Goal: Task Accomplishment & Management: Complete application form

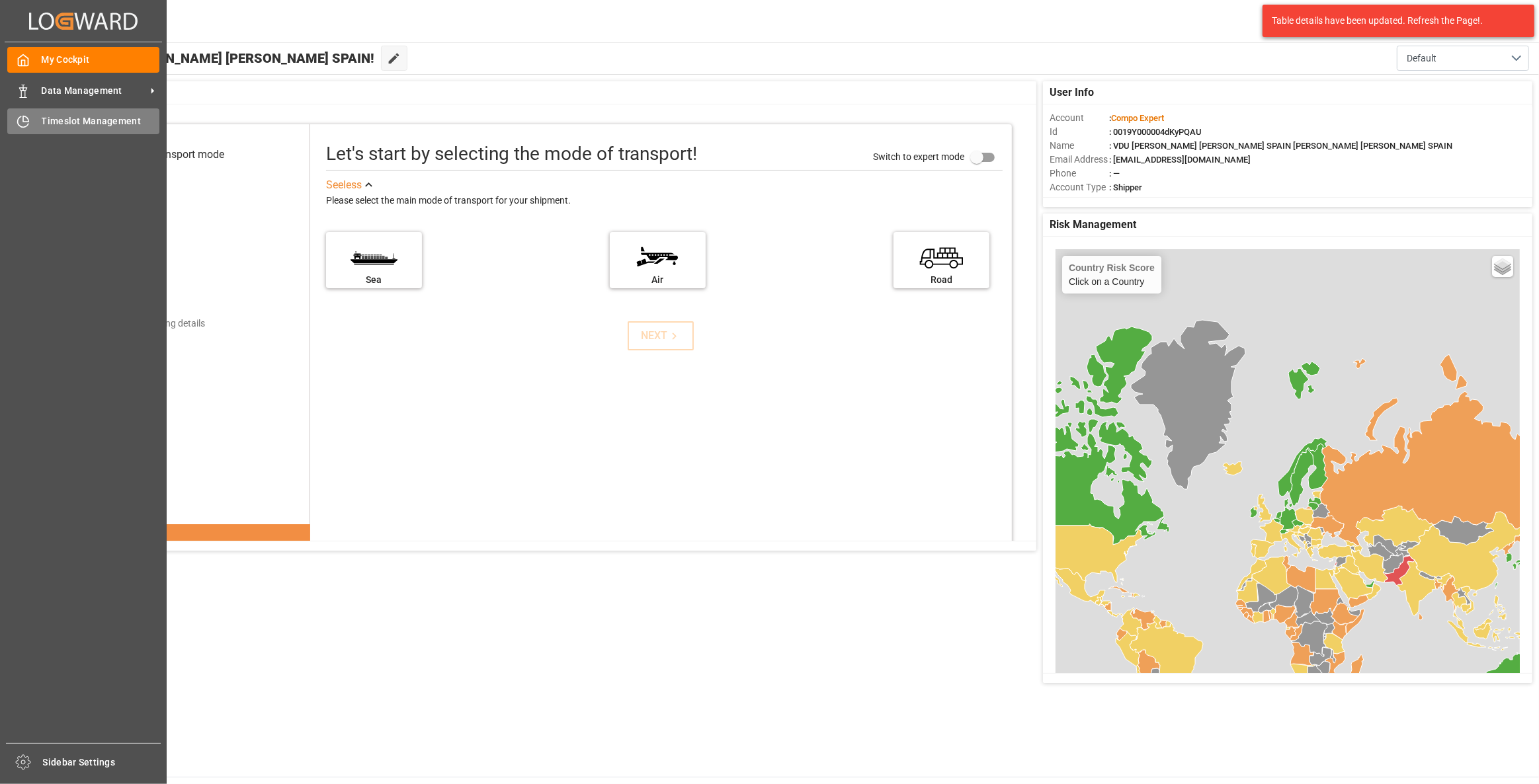
click at [55, 129] on div "Timeslot Management Timeslot Management" at bounding box center [83, 122] width 152 height 26
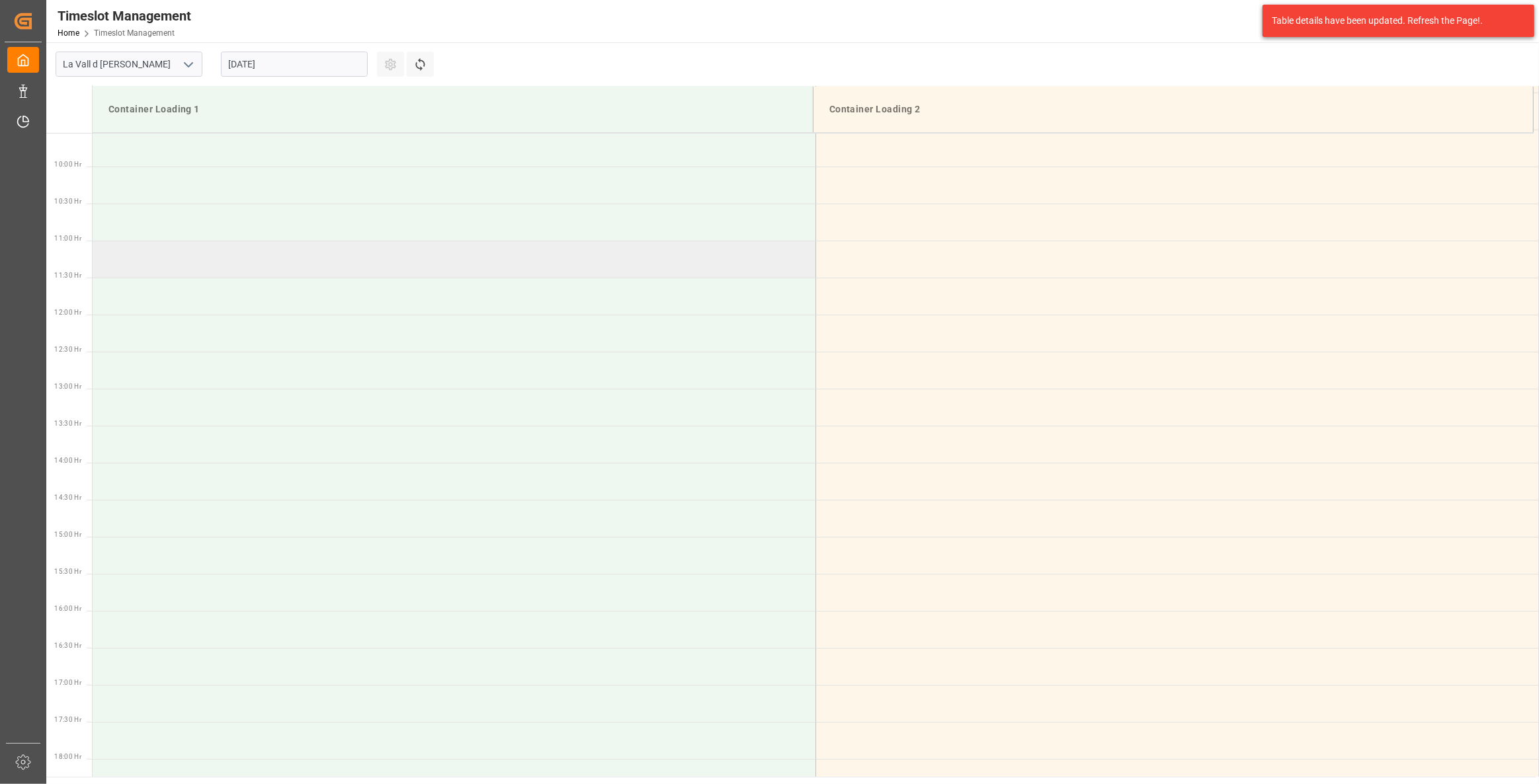
scroll to position [732, 0]
click at [342, 67] on input "[DATE]" at bounding box center [294, 64] width 147 height 25
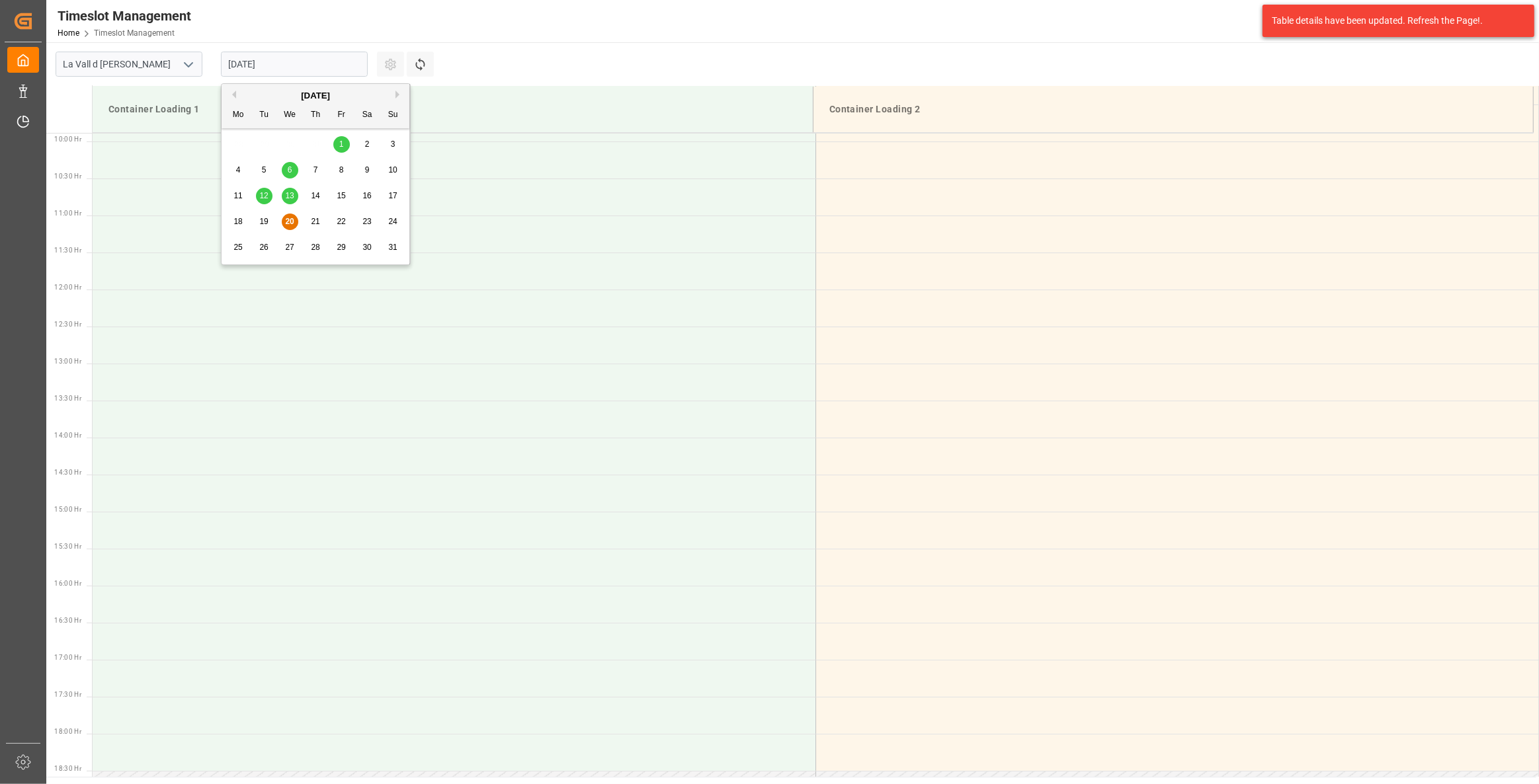
click at [240, 244] on span "25" at bounding box center [238, 247] width 9 height 9
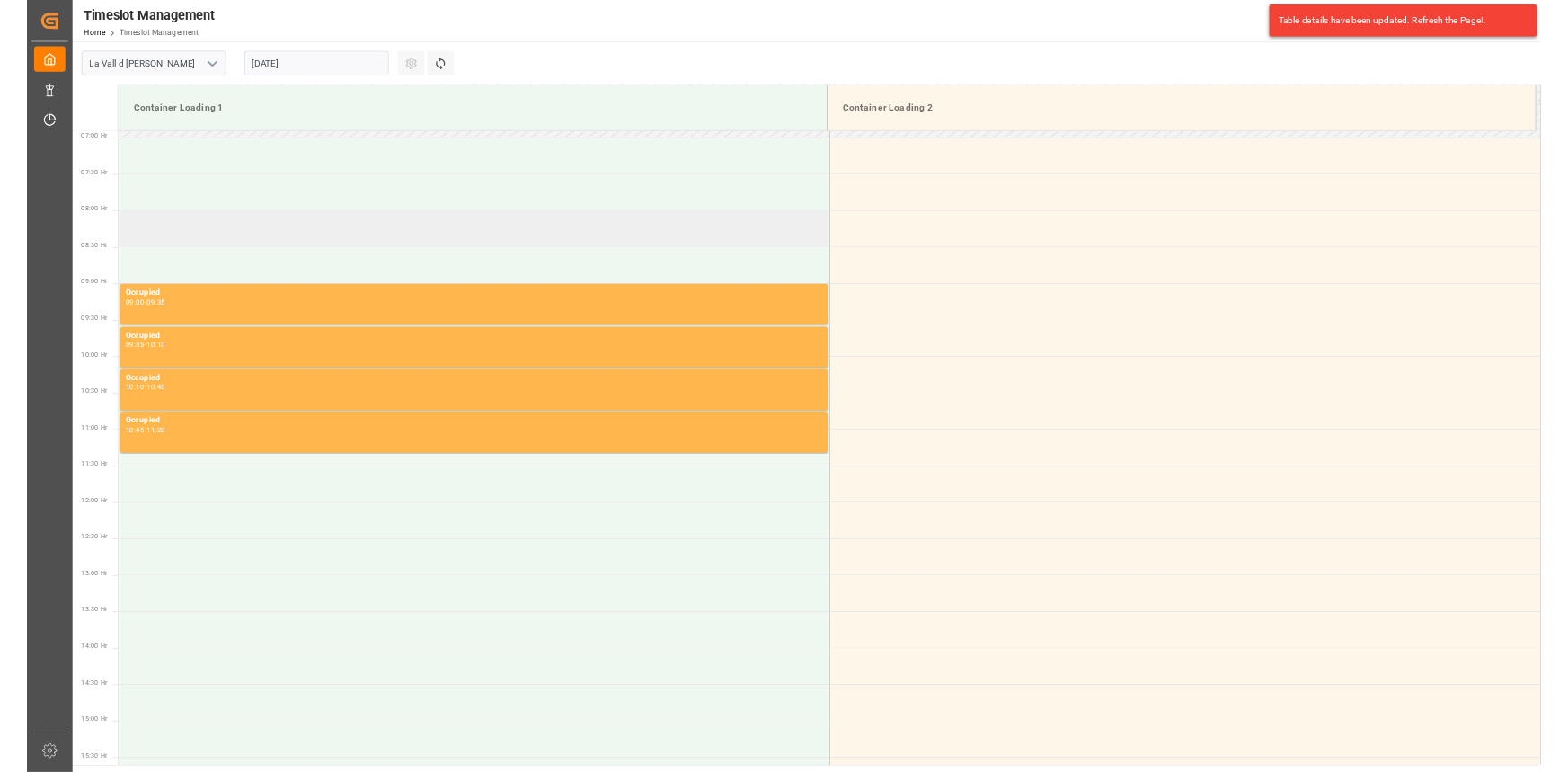
scroll to position [668, 0]
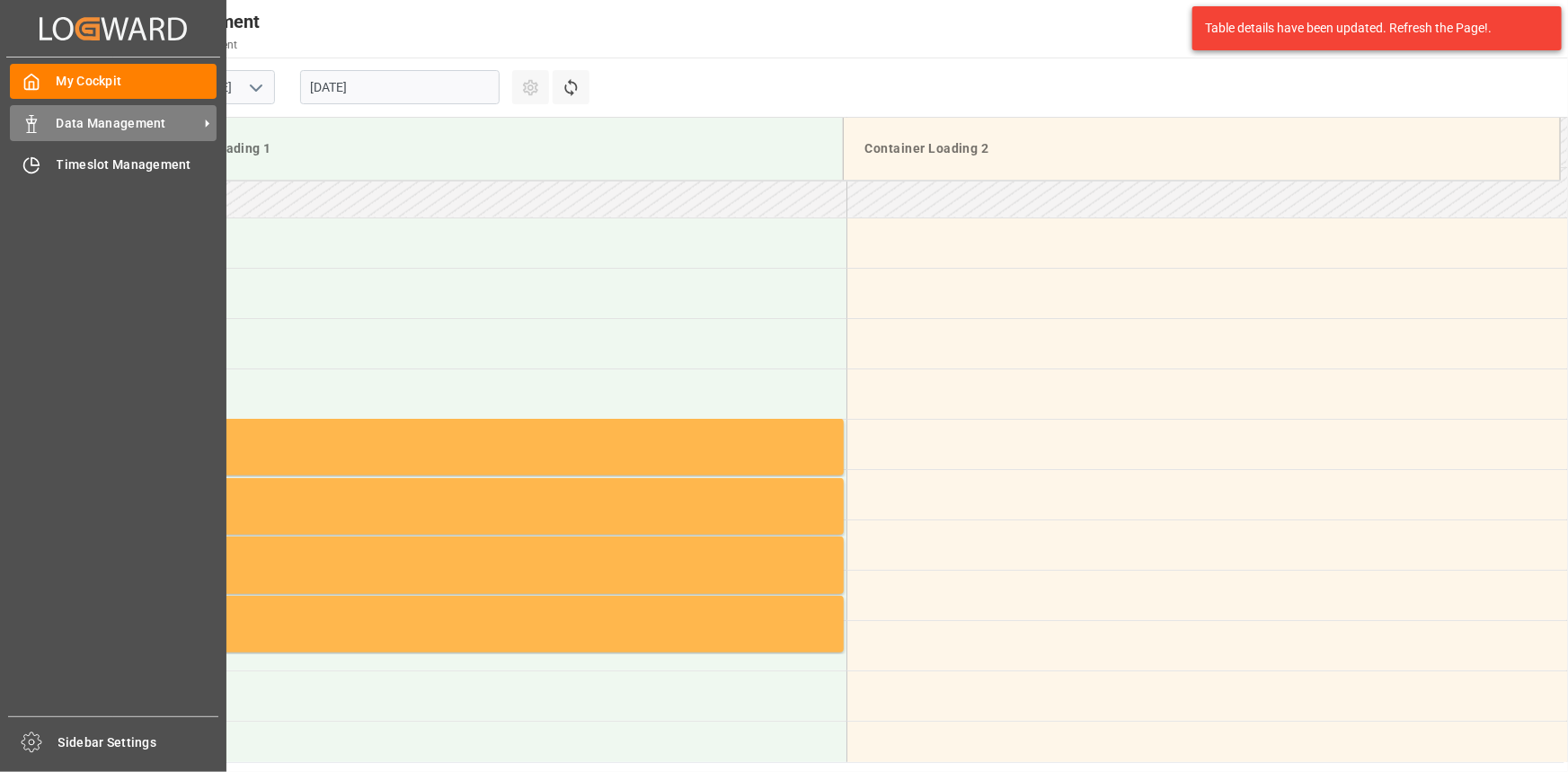
click at [64, 131] on span "Data Management" at bounding box center [127, 123] width 142 height 18
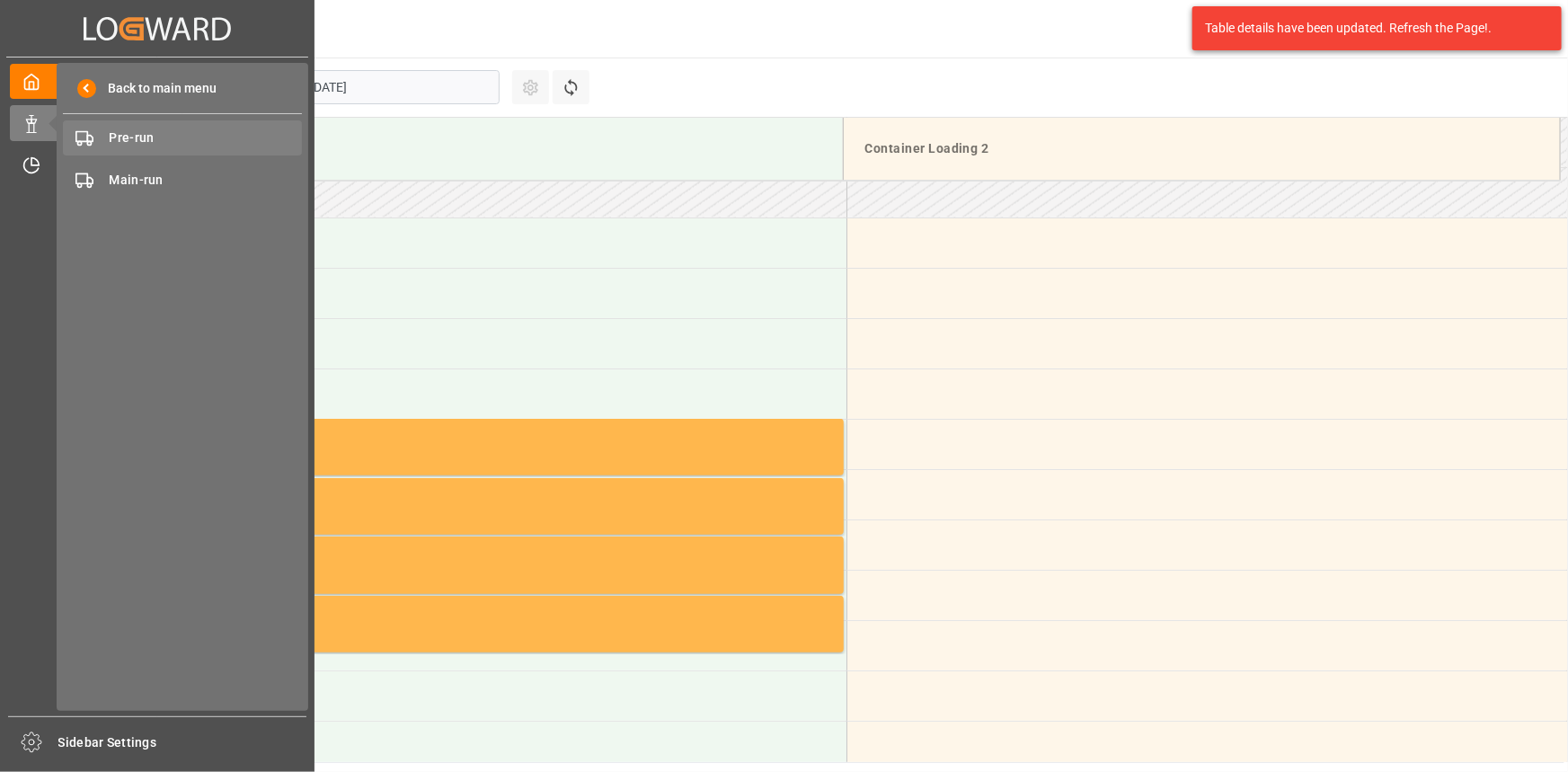
click at [225, 132] on span "Pre-run" at bounding box center [206, 137] width 193 height 18
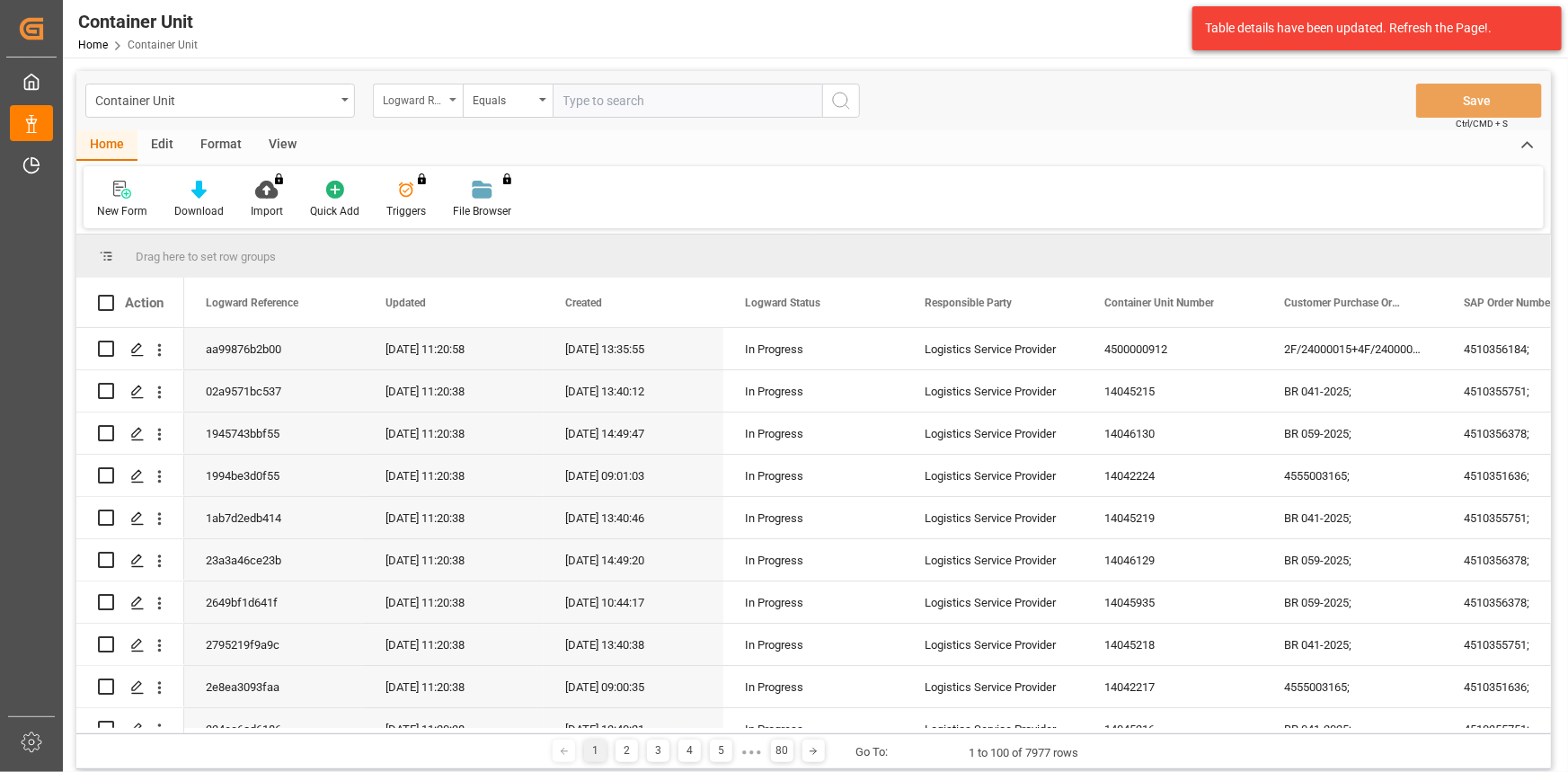
click at [387, 102] on div "Logward Reference" at bounding box center [413, 98] width 61 height 20
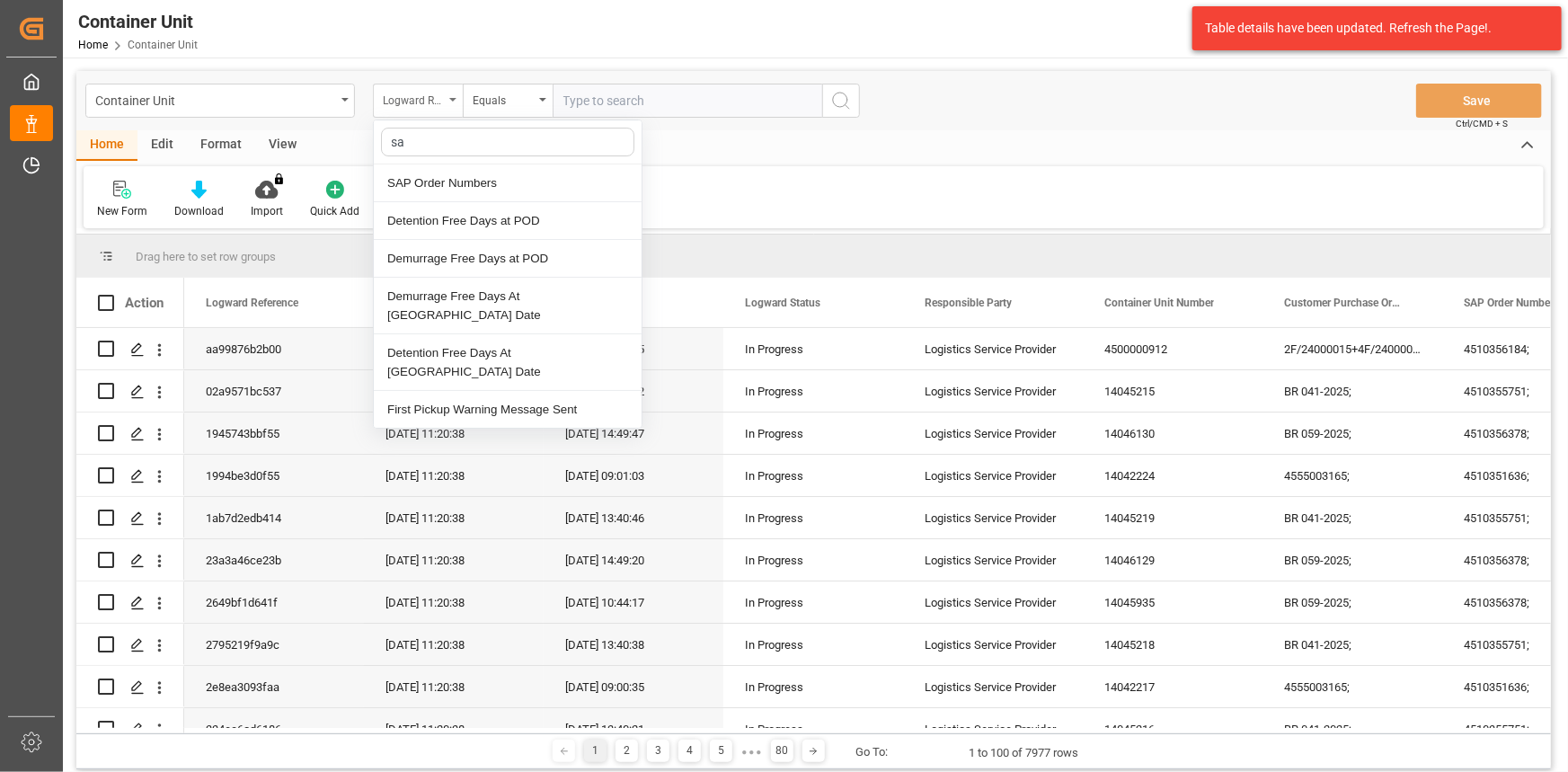
type input "sap"
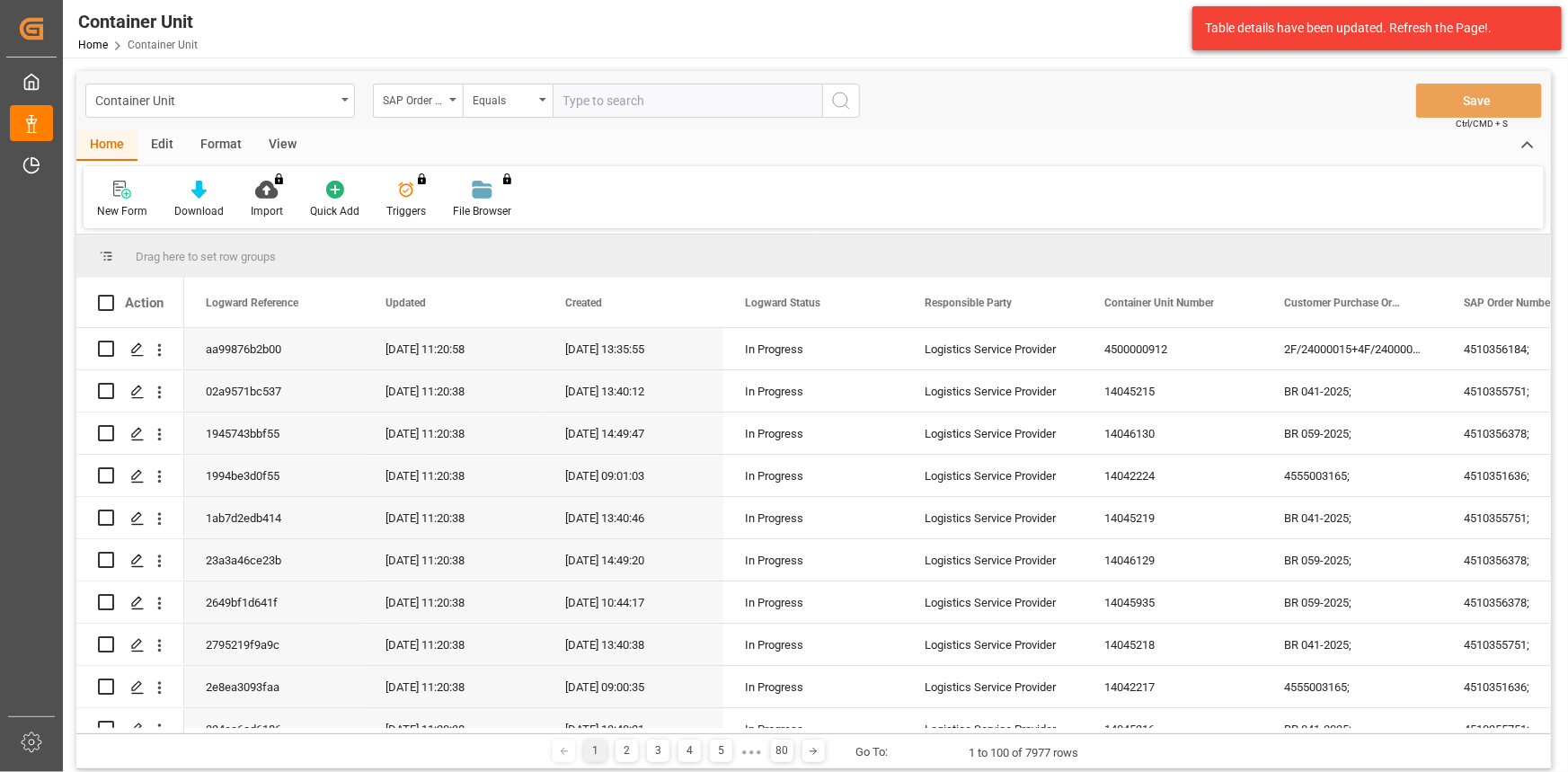
click at [642, 94] on input "text" at bounding box center [686, 100] width 269 height 34
paste input "4510362391"
type input "4510362391;"
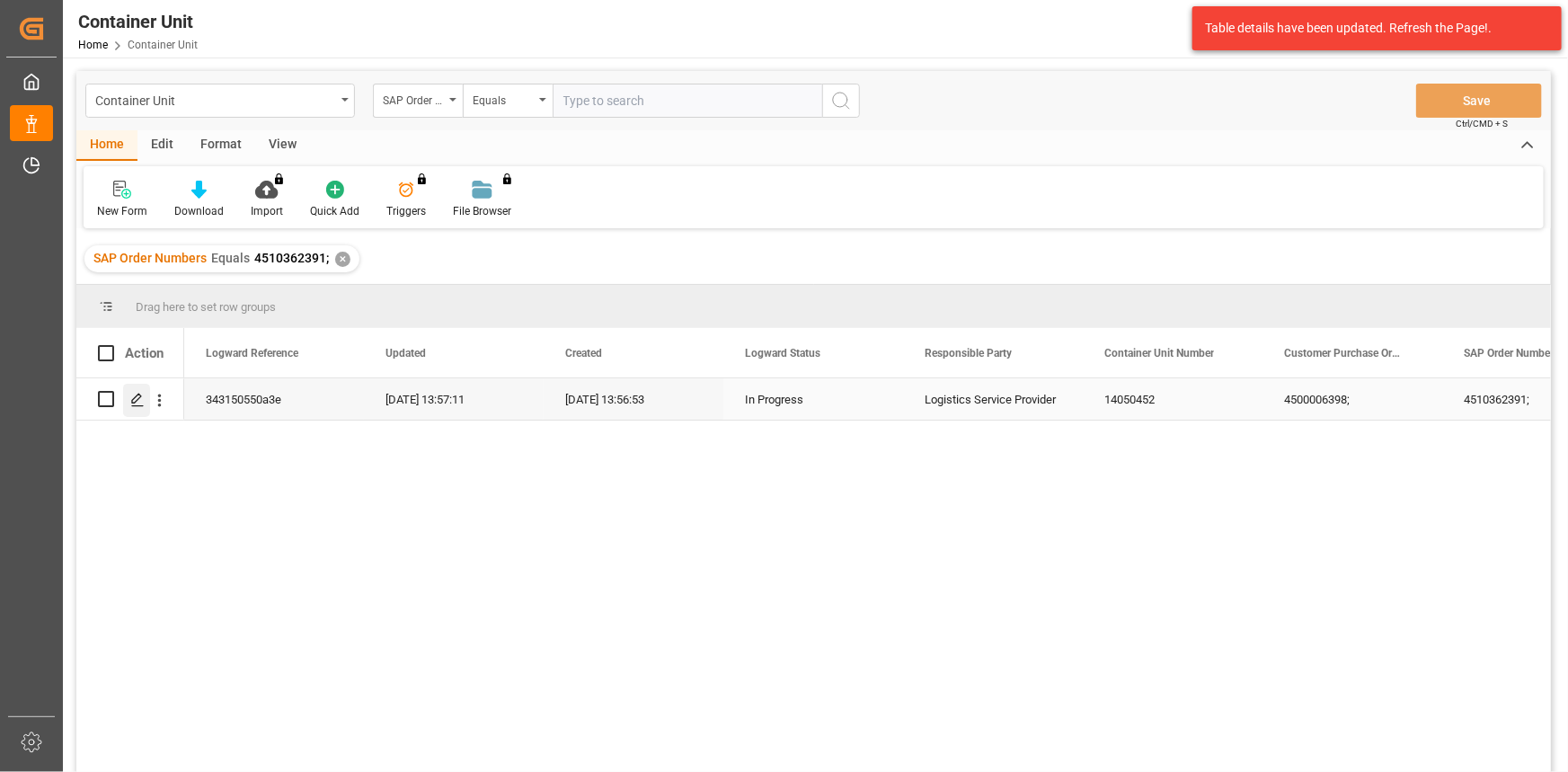
click at [134, 400] on icon "Press SPACE to select this row." at bounding box center [137, 400] width 15 height 15
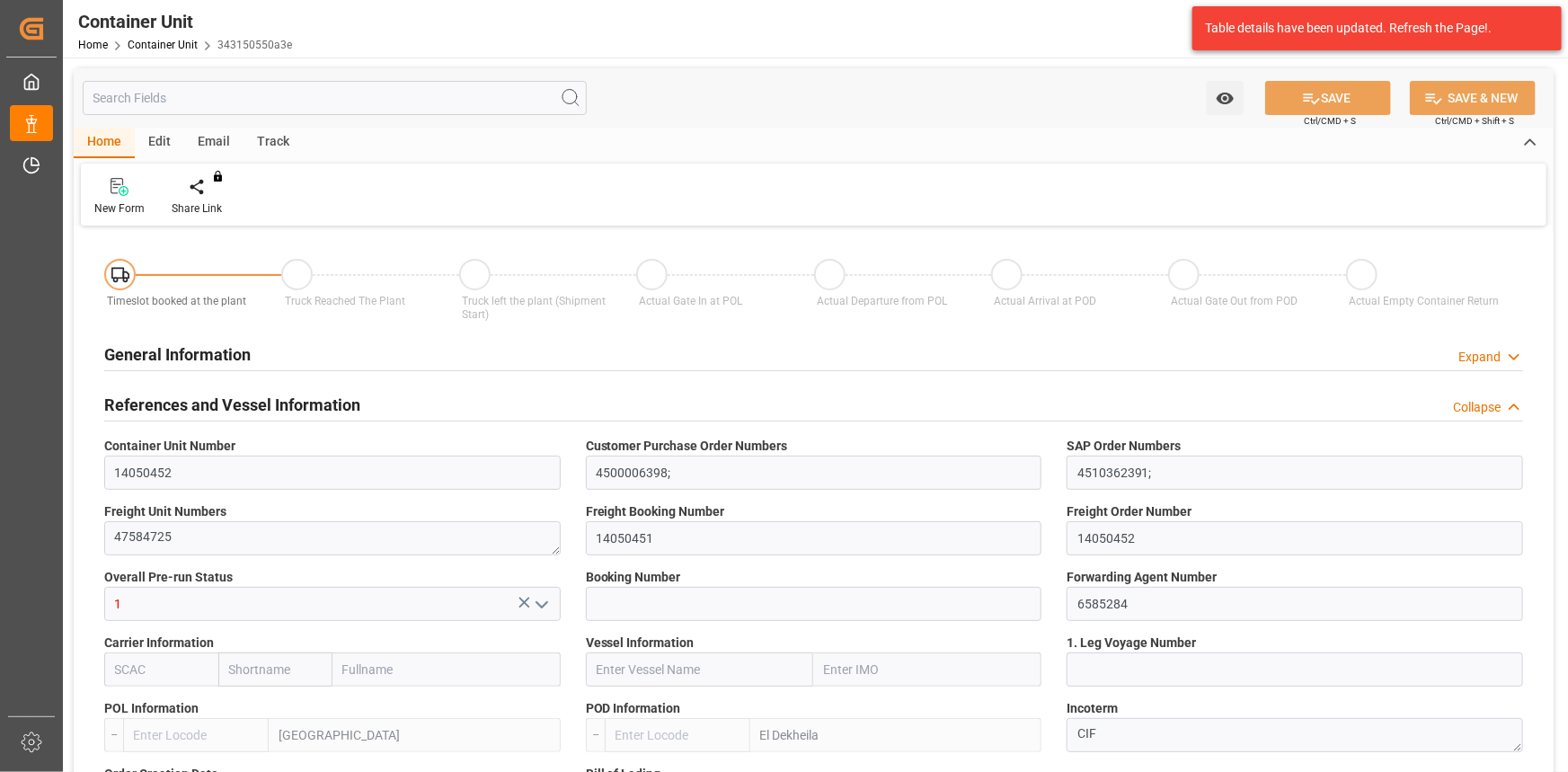
type input "ESVLC"
type input "EGEDK"
type input "0"
type input "10"
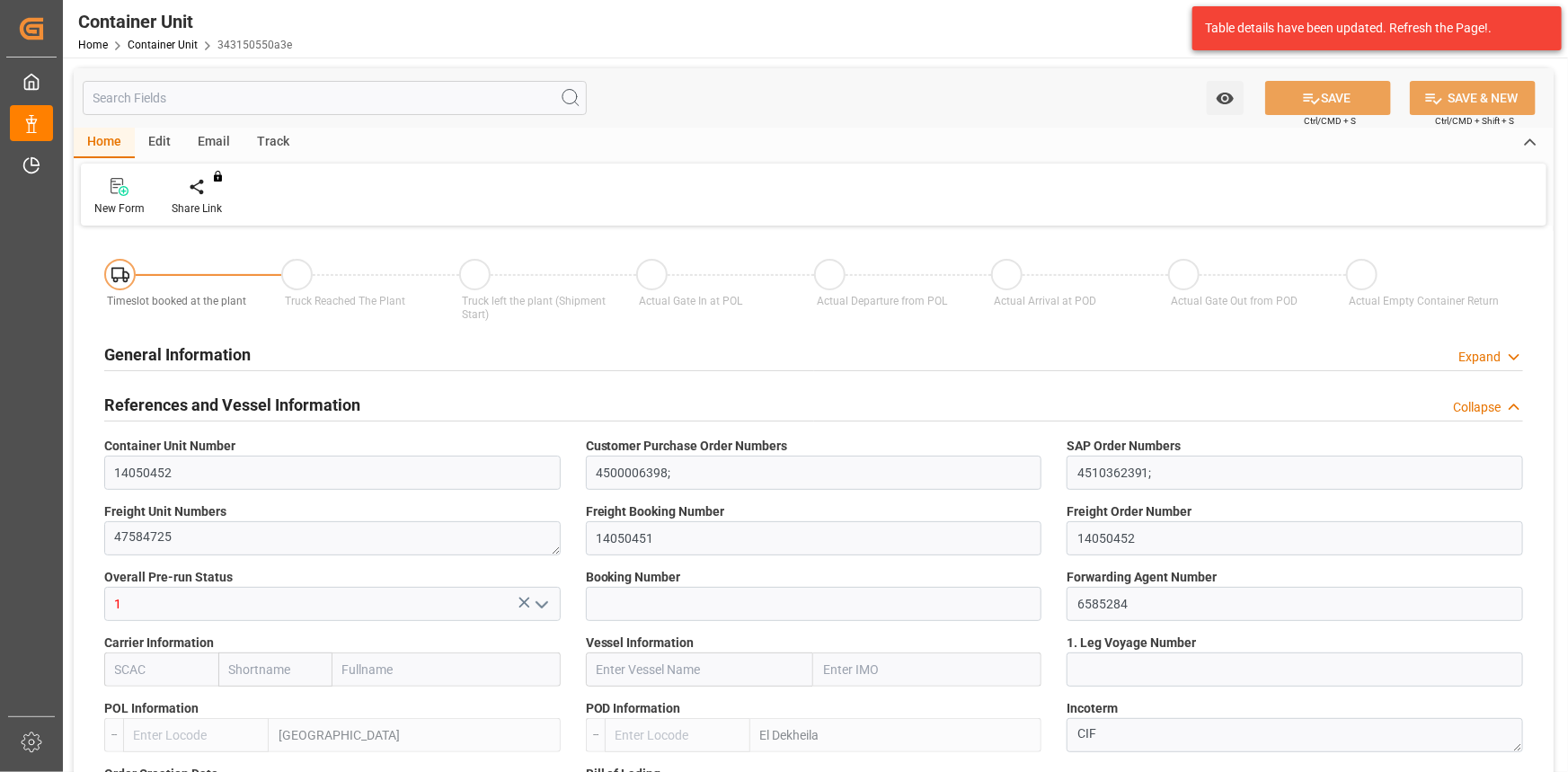
type input "14976"
type input "[DATE] 13:56"
type input "03.09.2025"
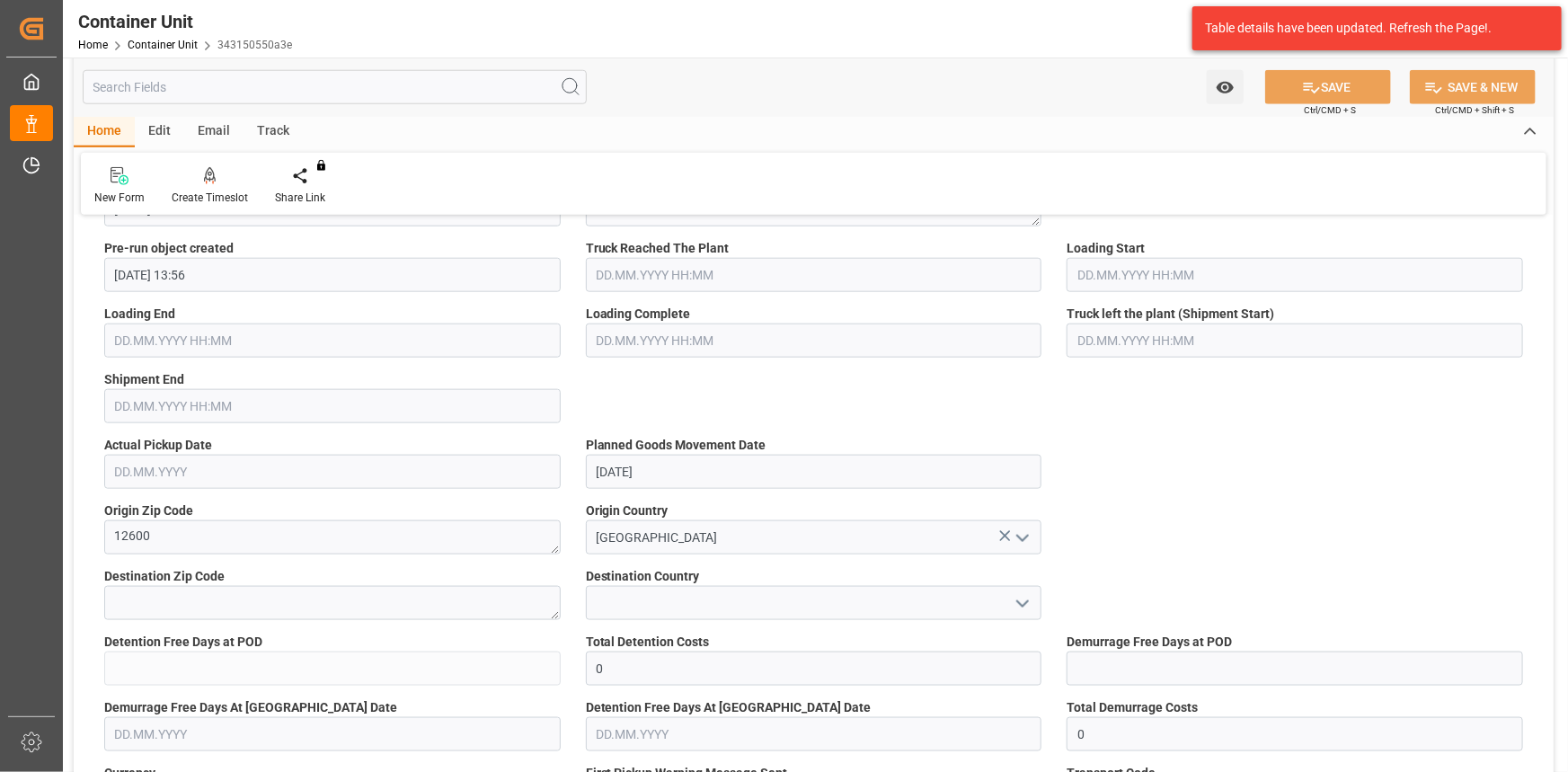
scroll to position [1061, 0]
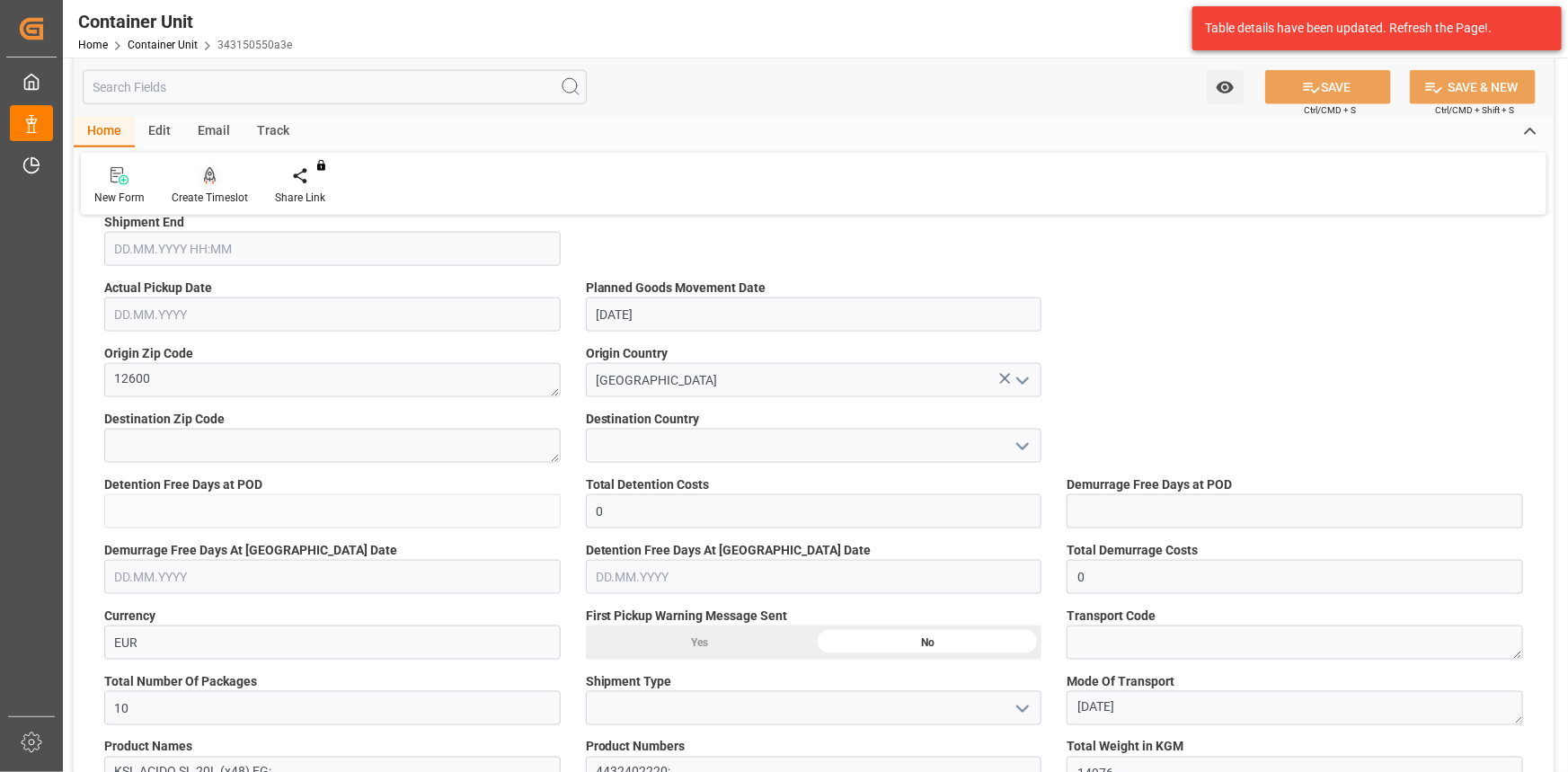
click at [209, 201] on div "Create Timeslot" at bounding box center [210, 197] width 77 height 17
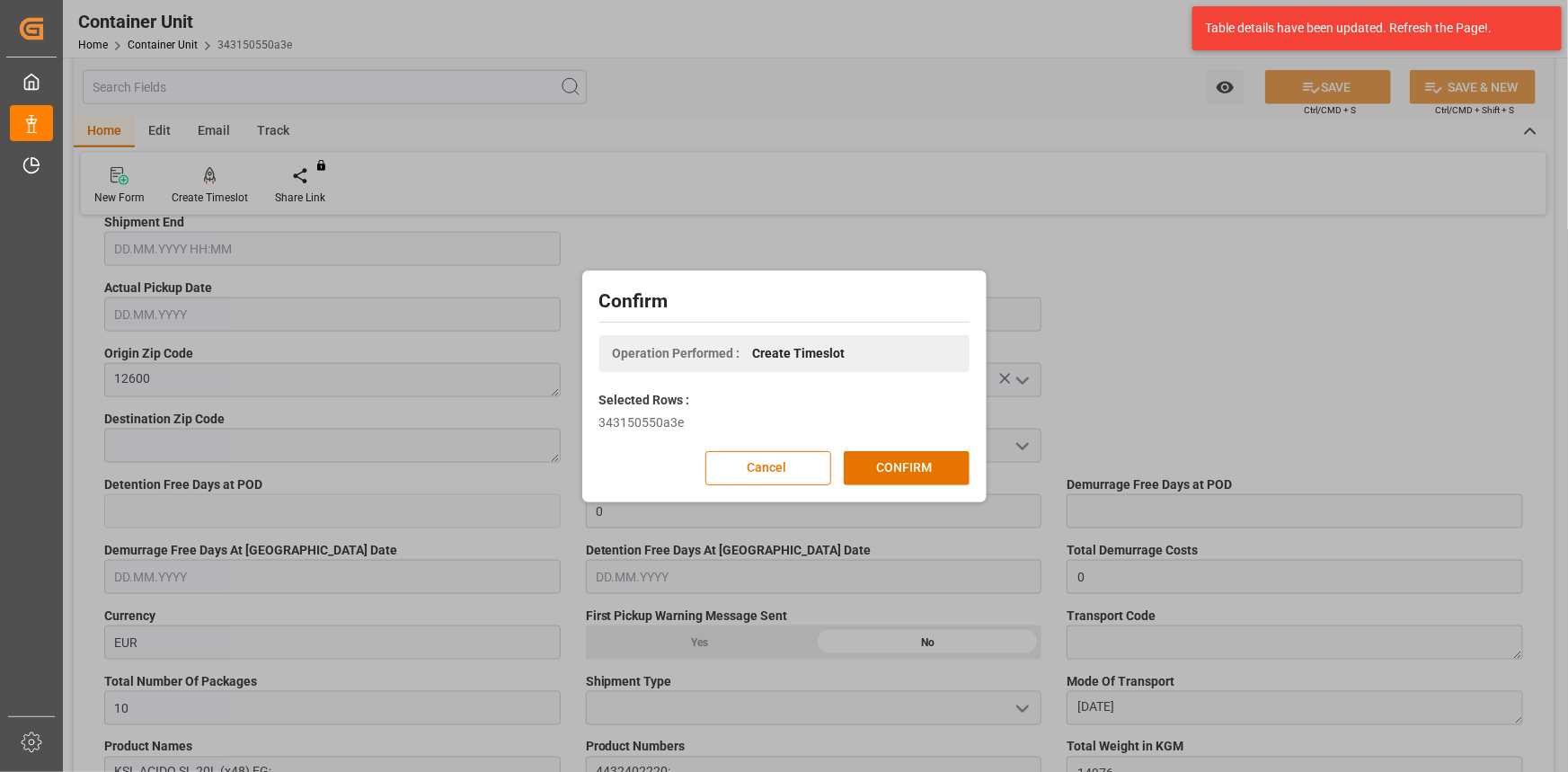
click at [925, 485] on div "Confirm Operation Performed : Create Timeslot Selected Rows : 343150550a3e Canc…" at bounding box center [784, 386] width 396 height 223
click at [922, 480] on button "CONFIRM" at bounding box center [906, 468] width 125 height 34
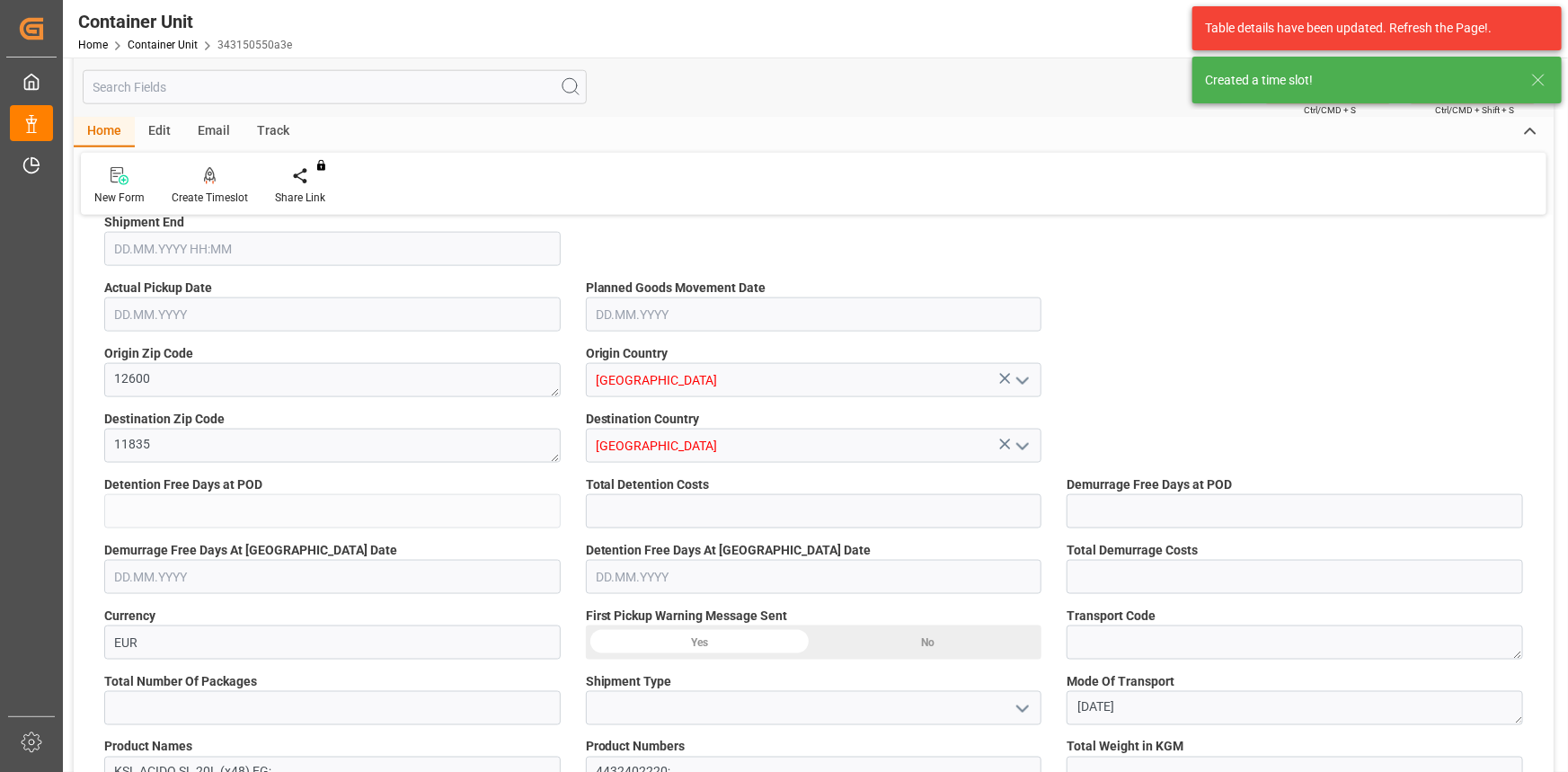
type input "ESVLC"
type input "EGEDK"
type input "0"
type input "10"
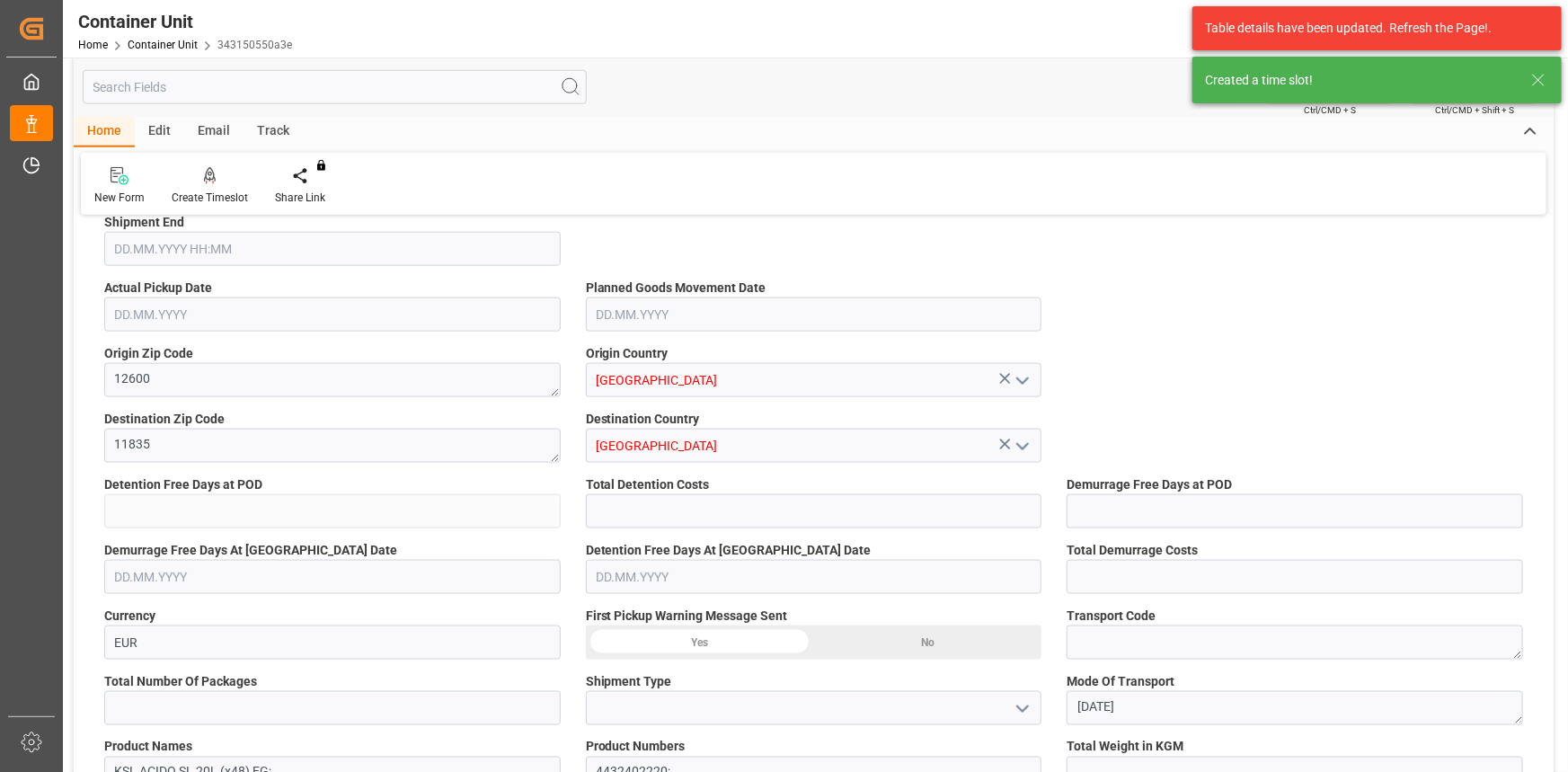
type input "14976"
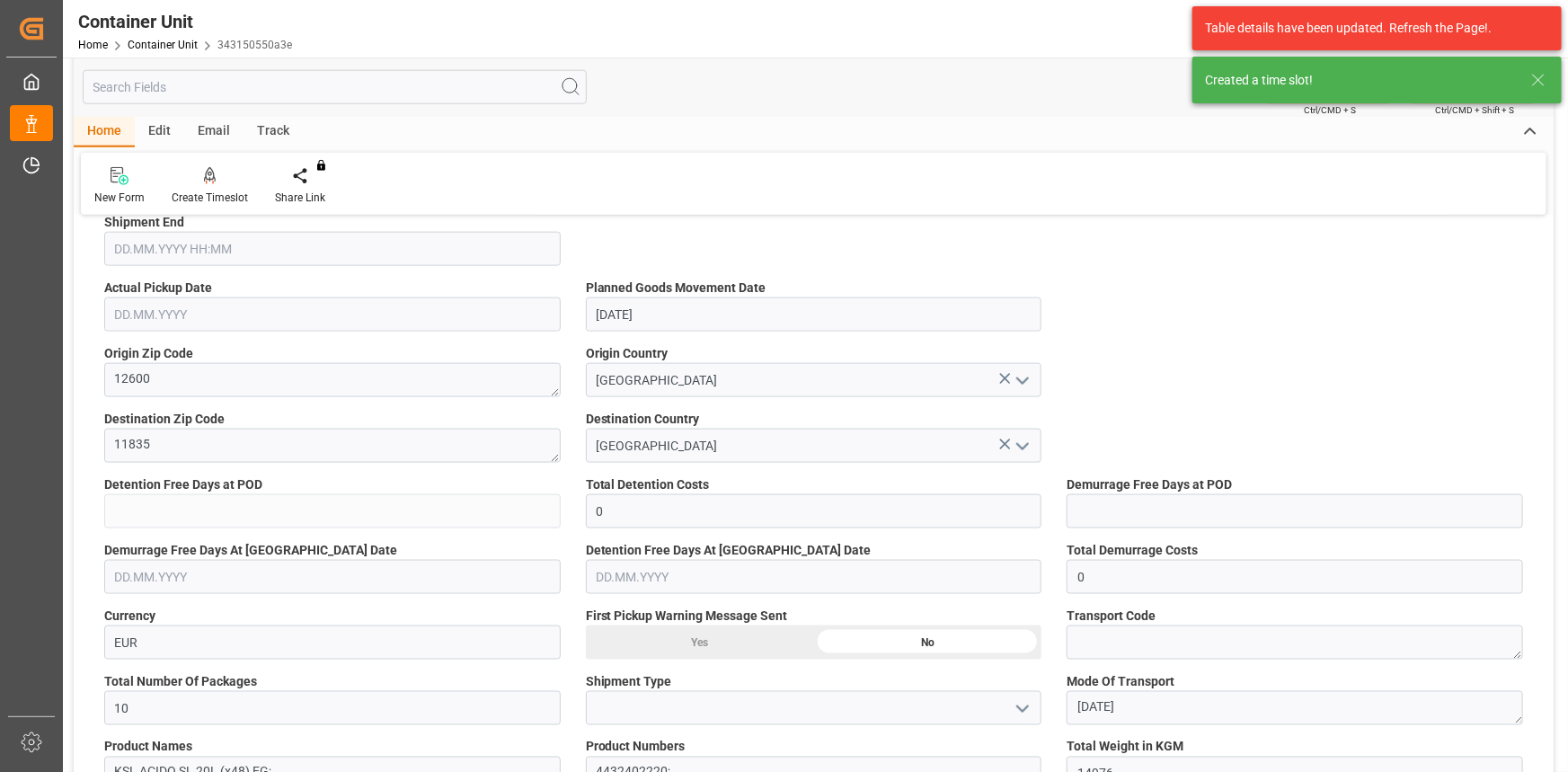
type input "[DATE] 13:56"
type input "03.09.2025"
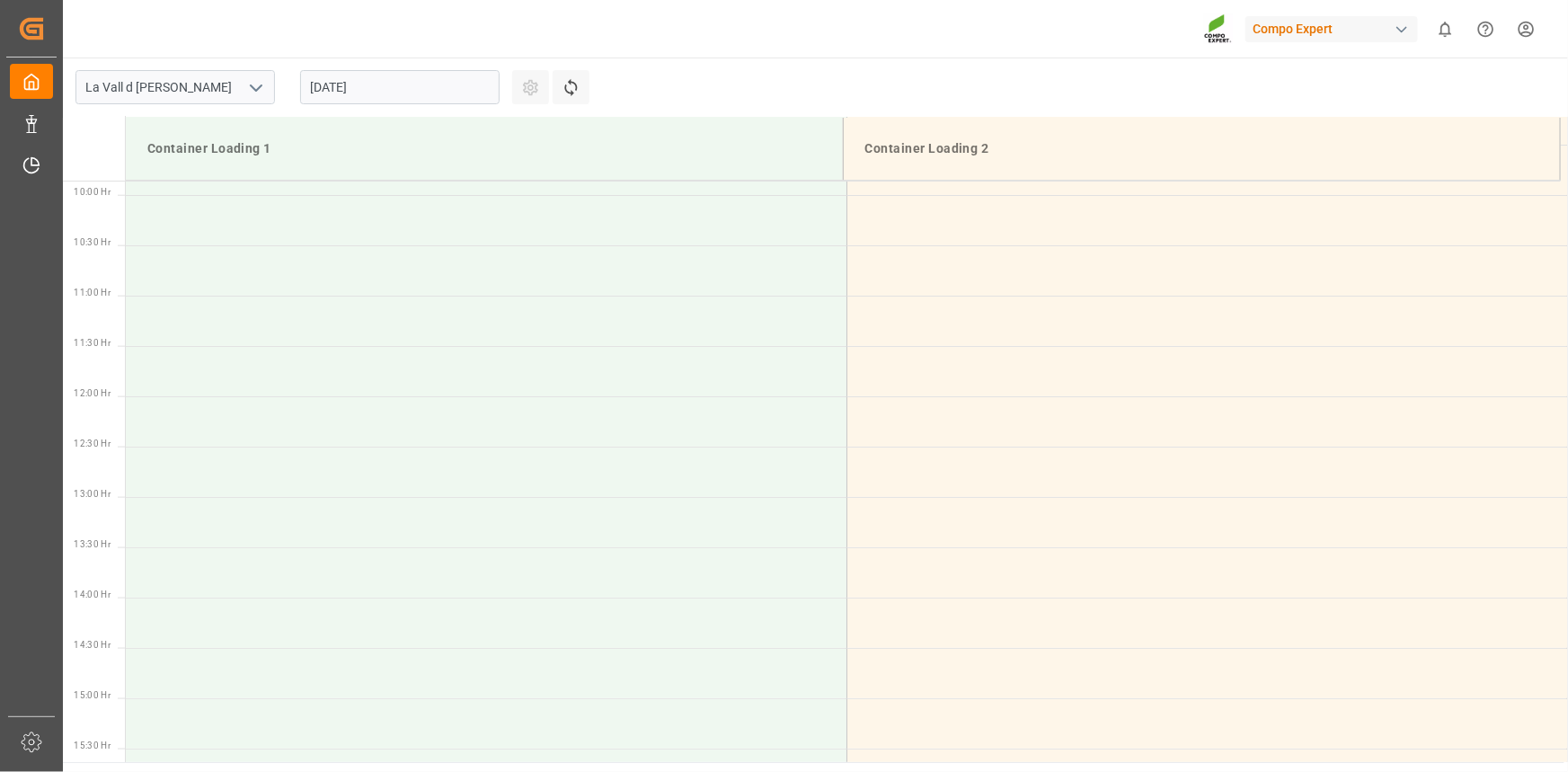
scroll to position [995, 0]
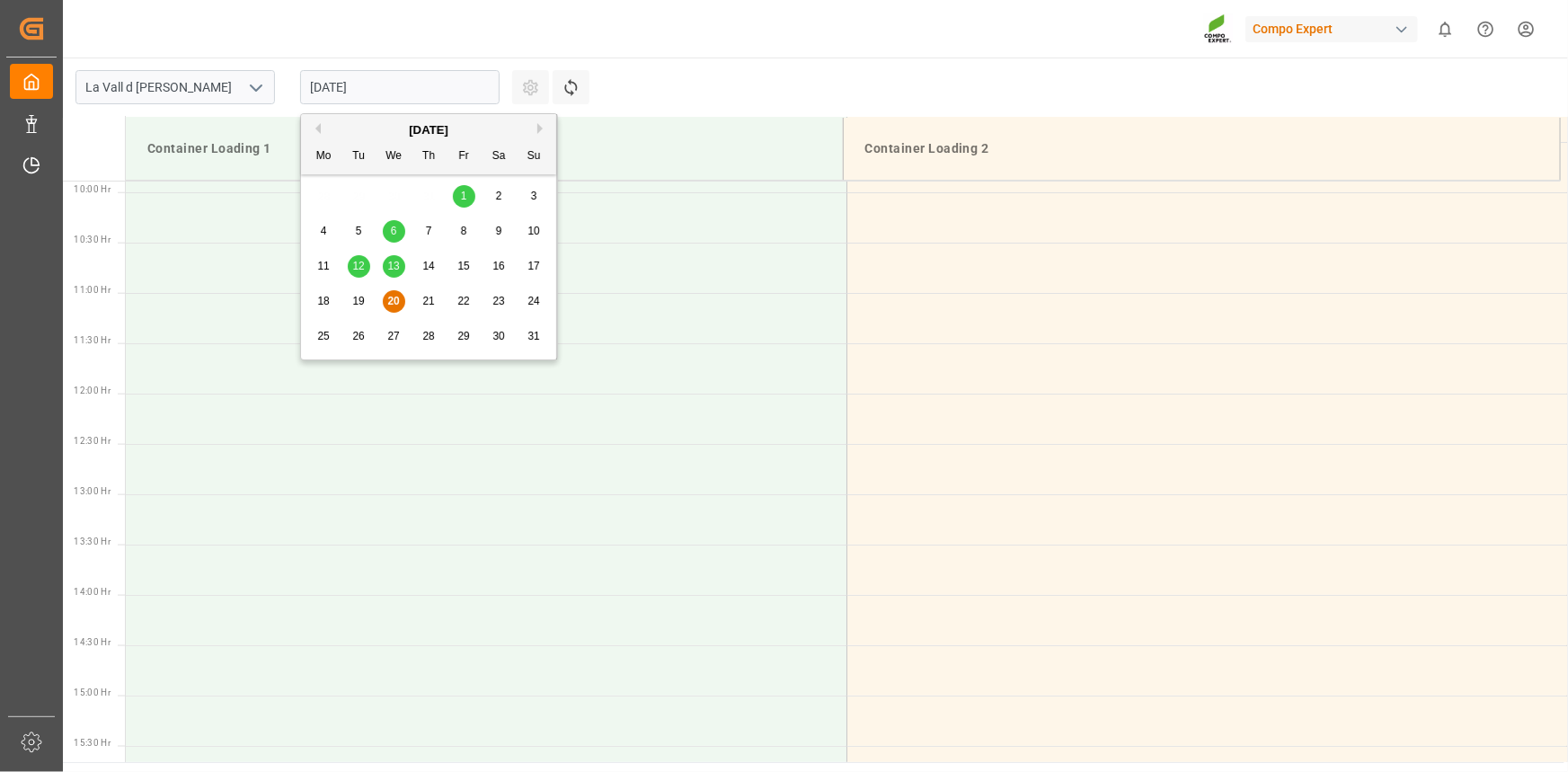
click at [403, 80] on input "[DATE]" at bounding box center [400, 87] width 199 height 34
click at [321, 336] on span "25" at bounding box center [323, 335] width 12 height 13
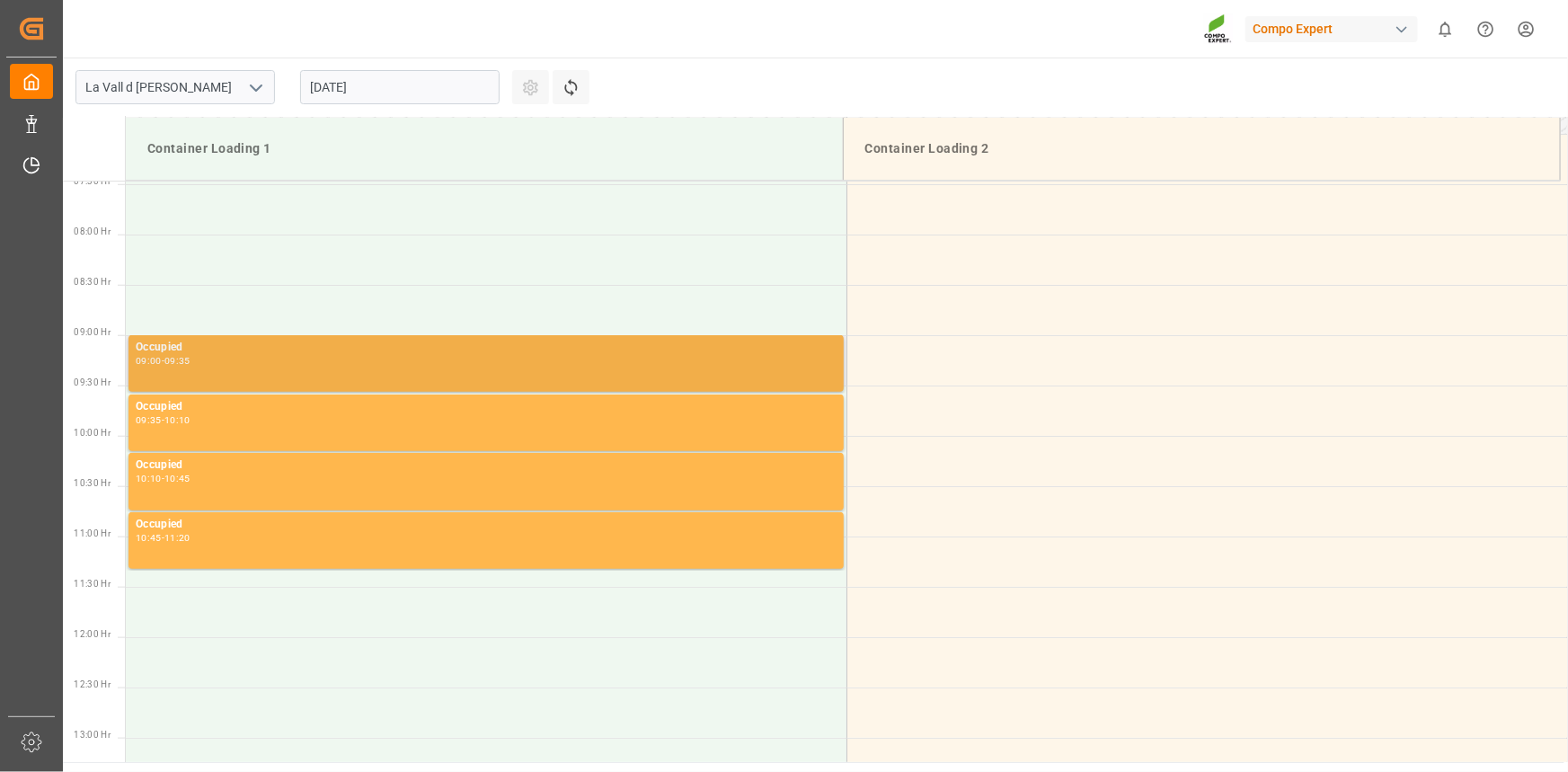
scroll to position [750, 0]
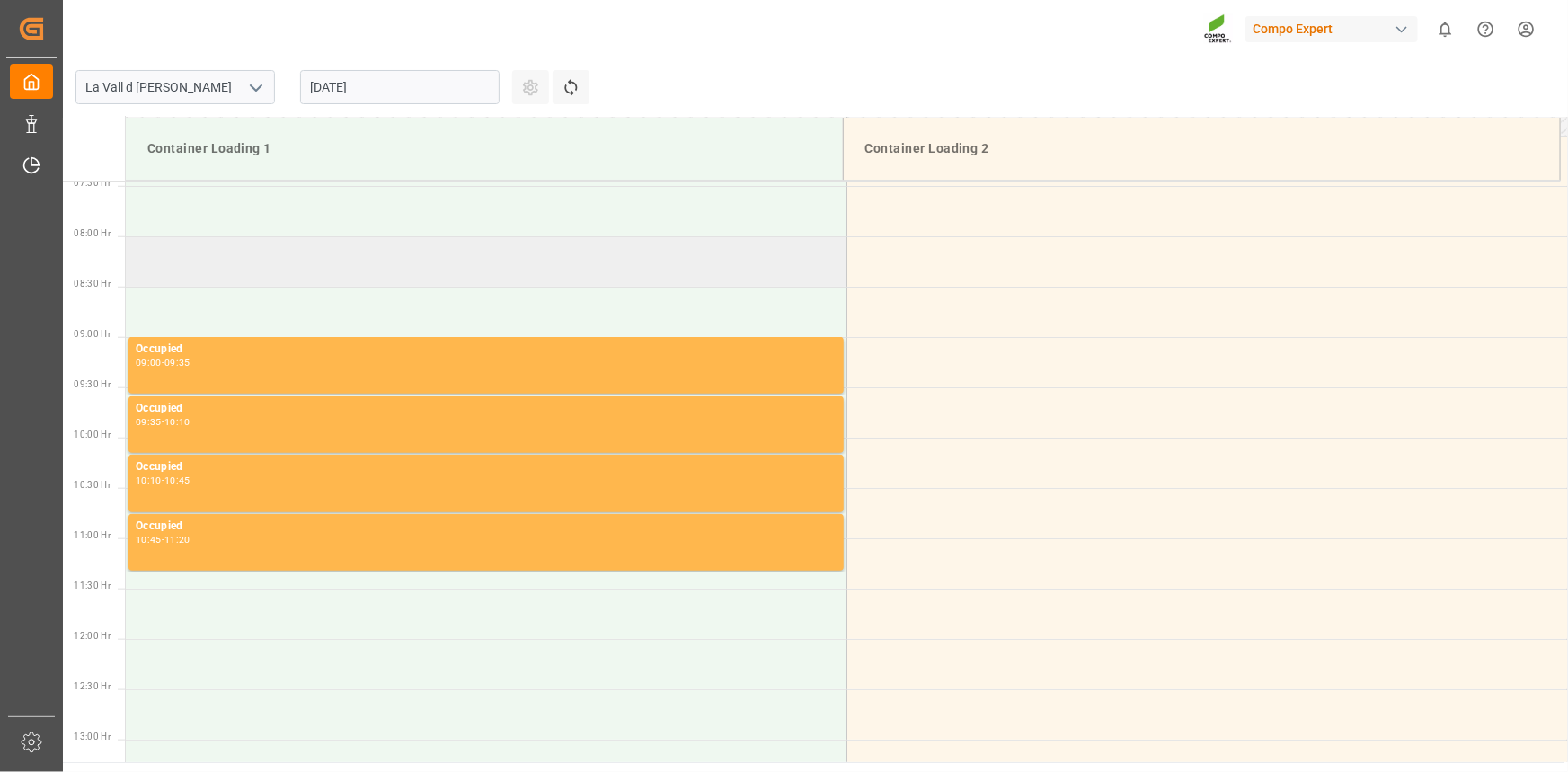
click at [194, 246] on td at bounding box center [485, 262] width 720 height 51
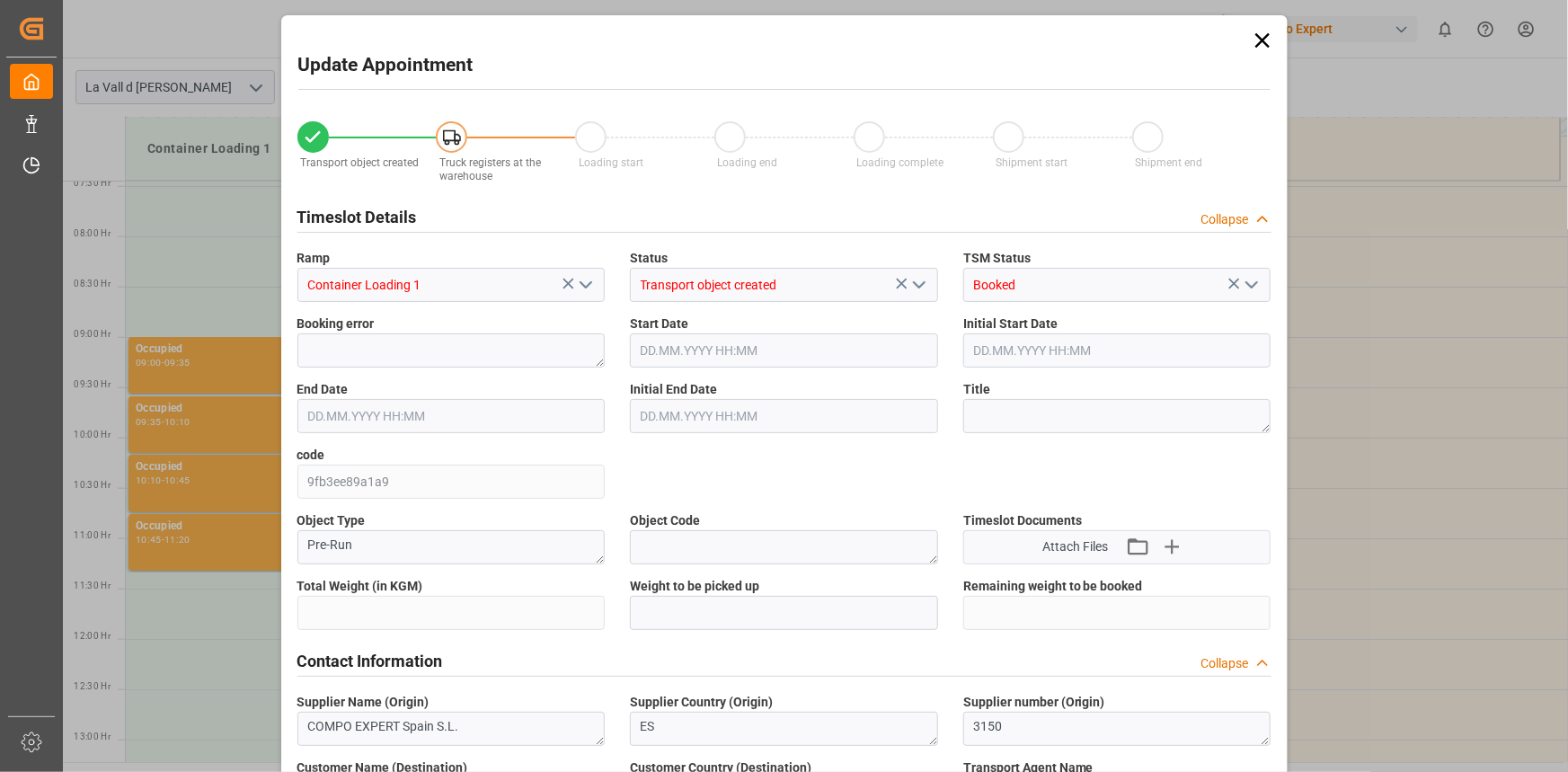
type input "14976"
type input "10"
type input "[DATE] 08:00"
type input "[DATE] 08:30"
type input "[DATE] 13:56"
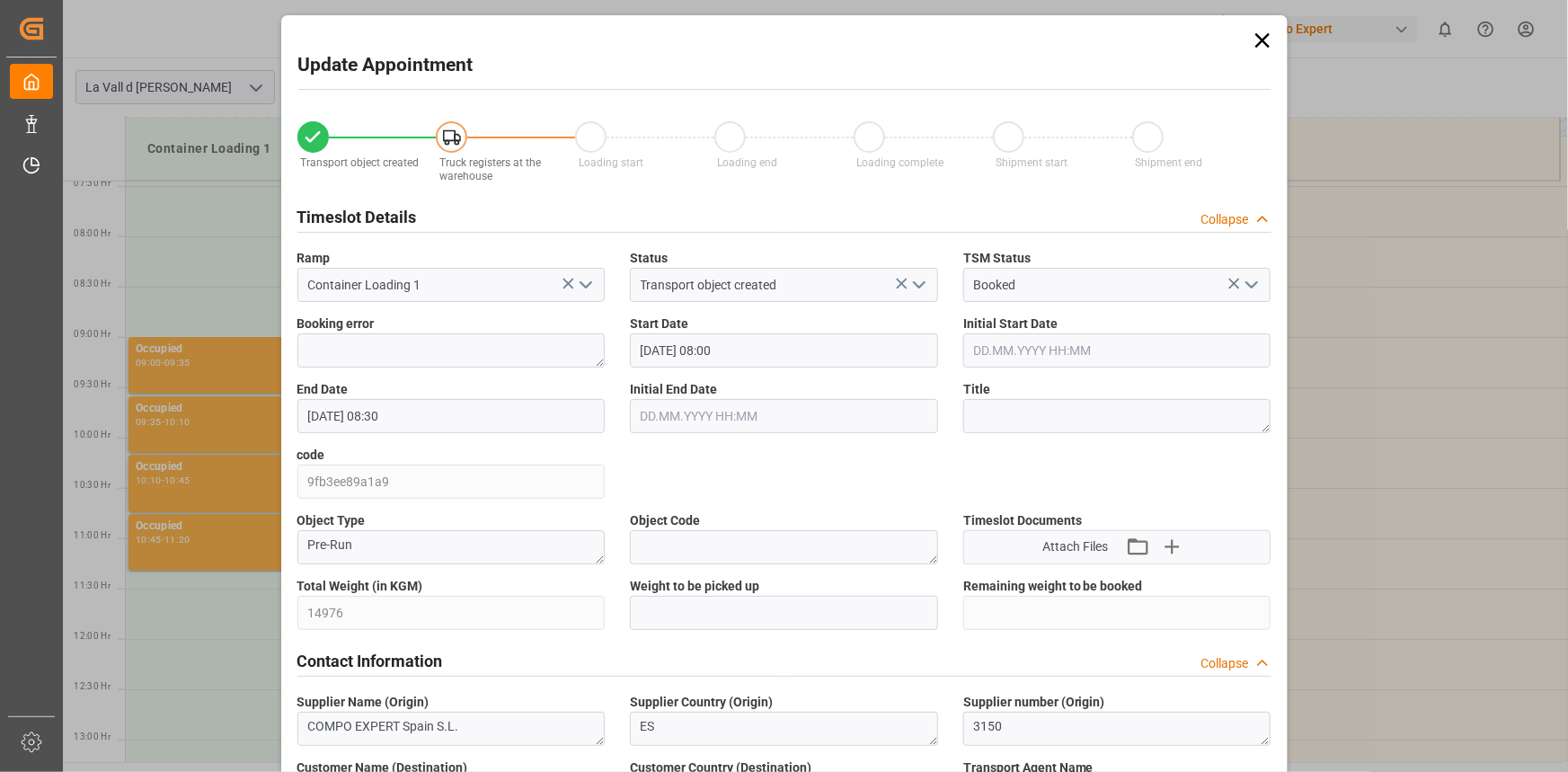
type input "[DATE] 09:21"
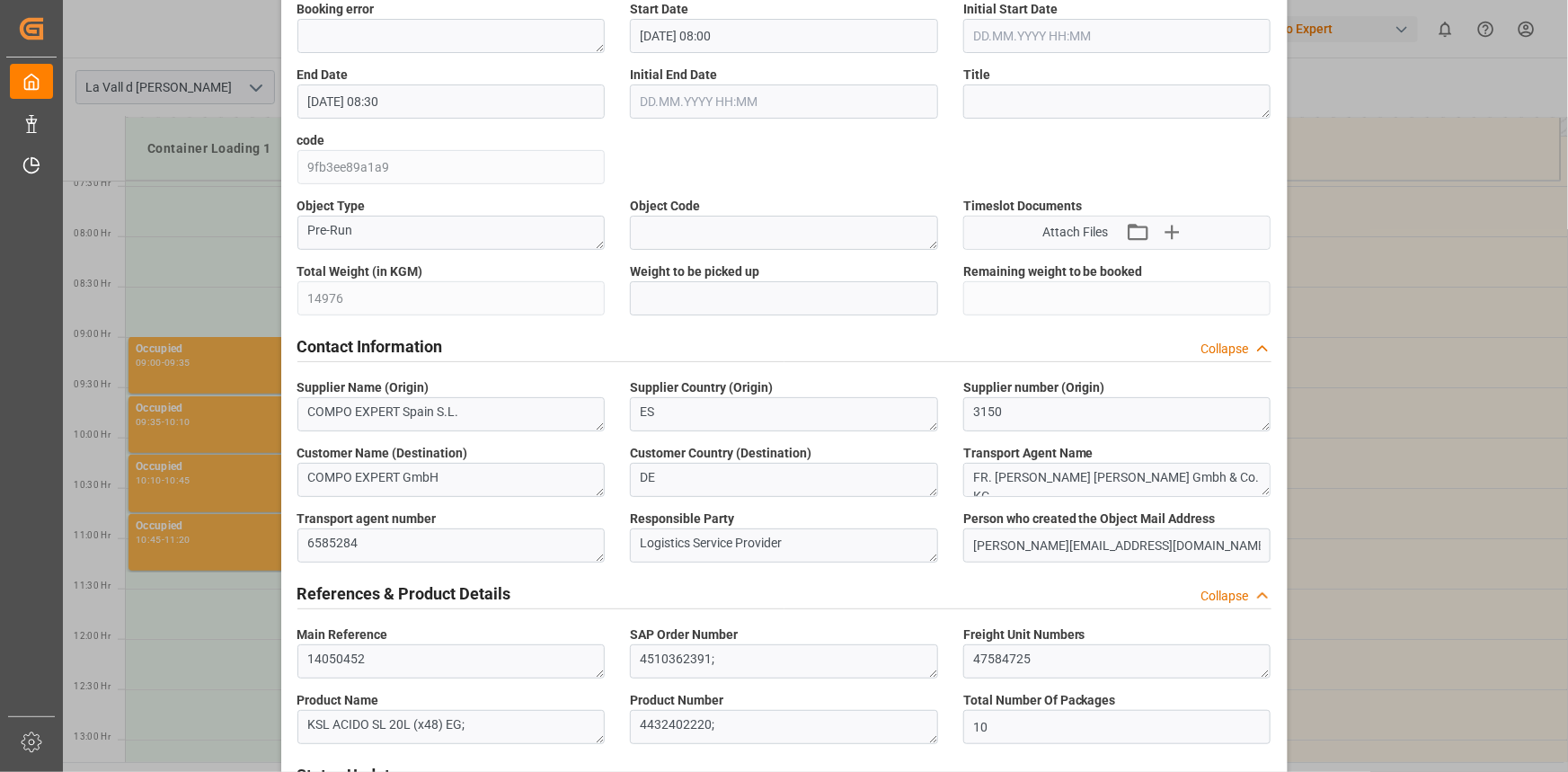
scroll to position [326, 0]
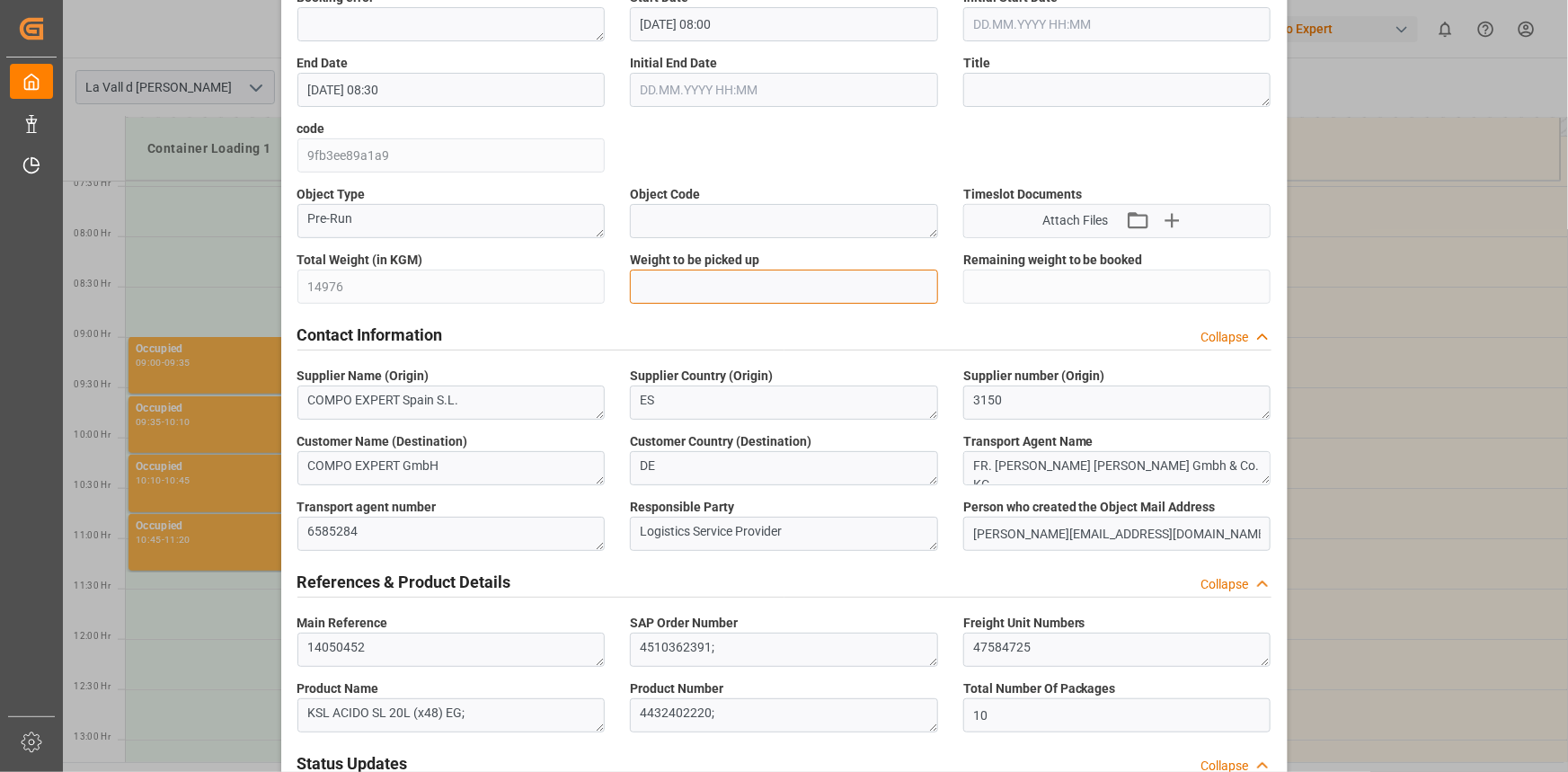
click at [668, 278] on input "text" at bounding box center [784, 286] width 308 height 34
type input "14976"
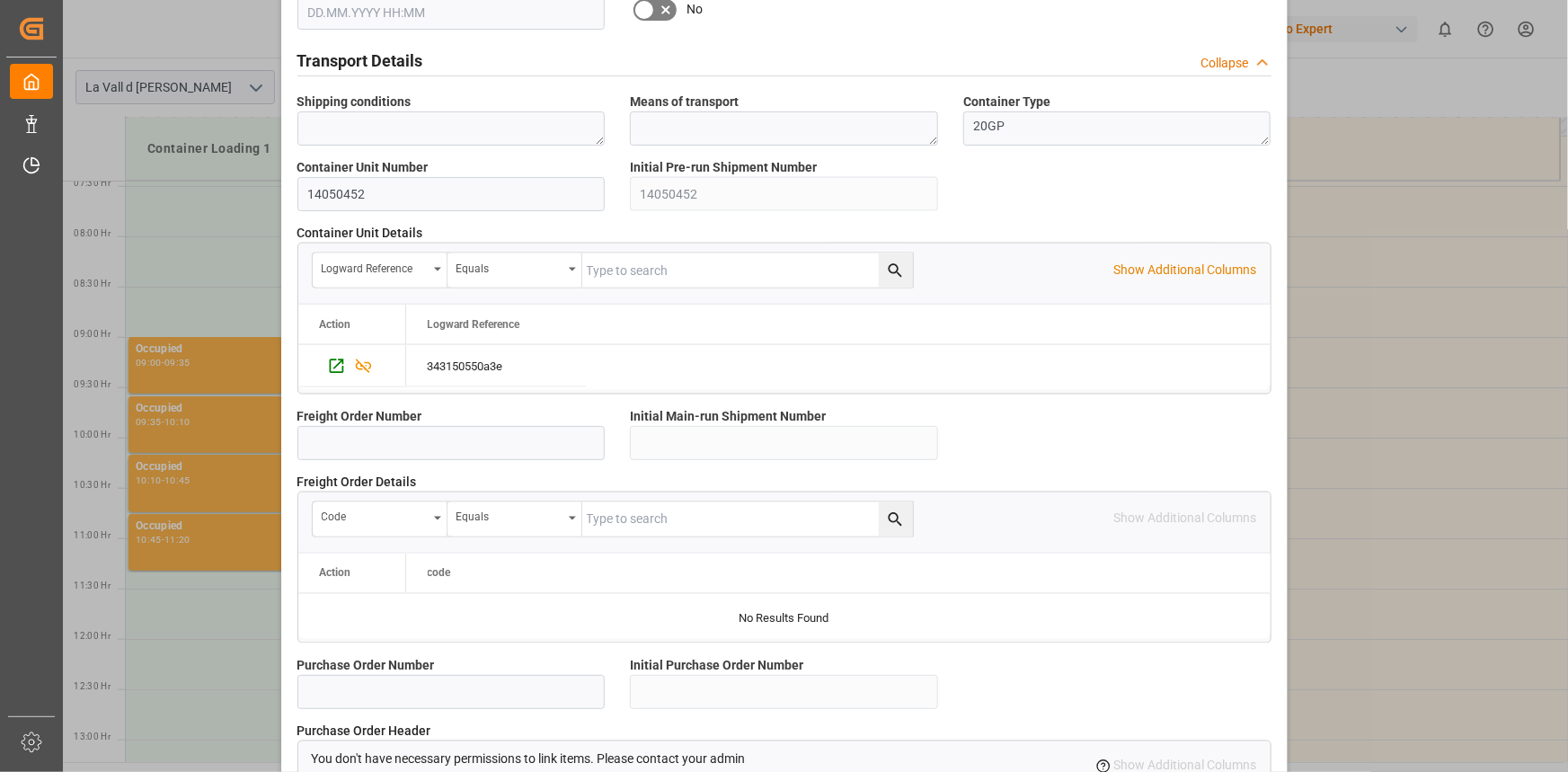
scroll to position [1597, 0]
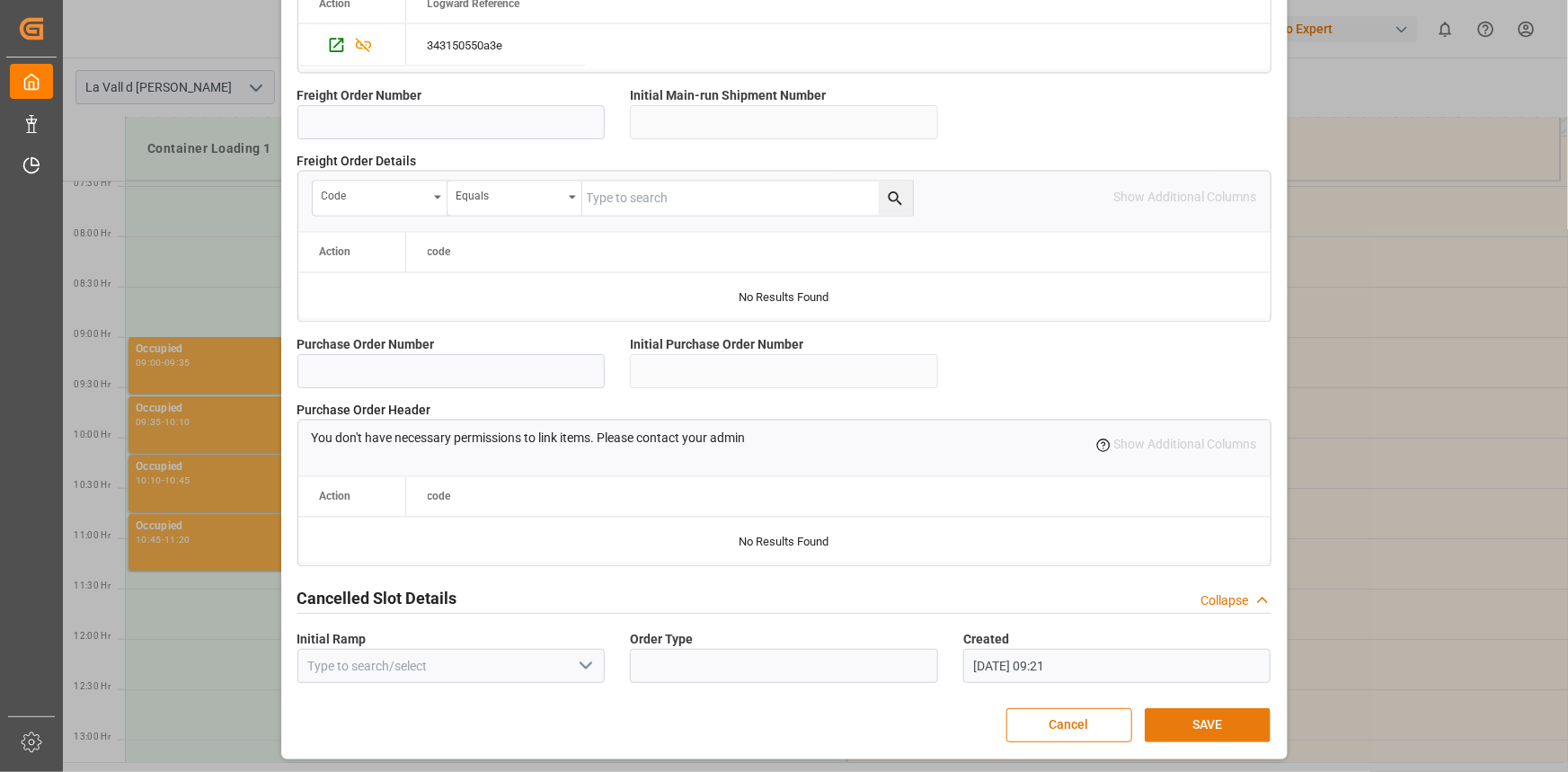
click at [1233, 719] on button "SAVE" at bounding box center [1206, 724] width 125 height 34
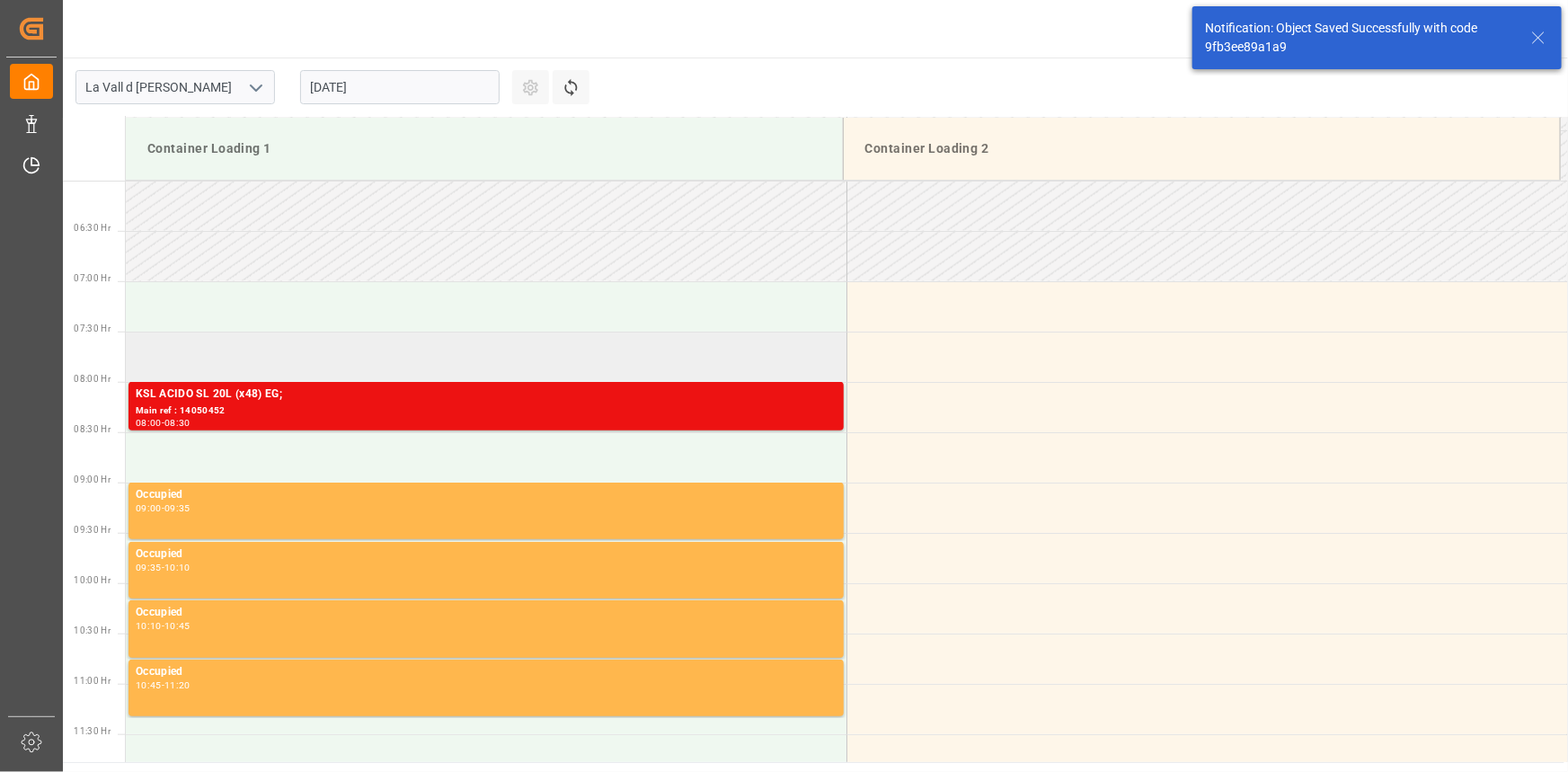
scroll to position [692, 0]
